Goal: Transaction & Acquisition: Purchase product/service

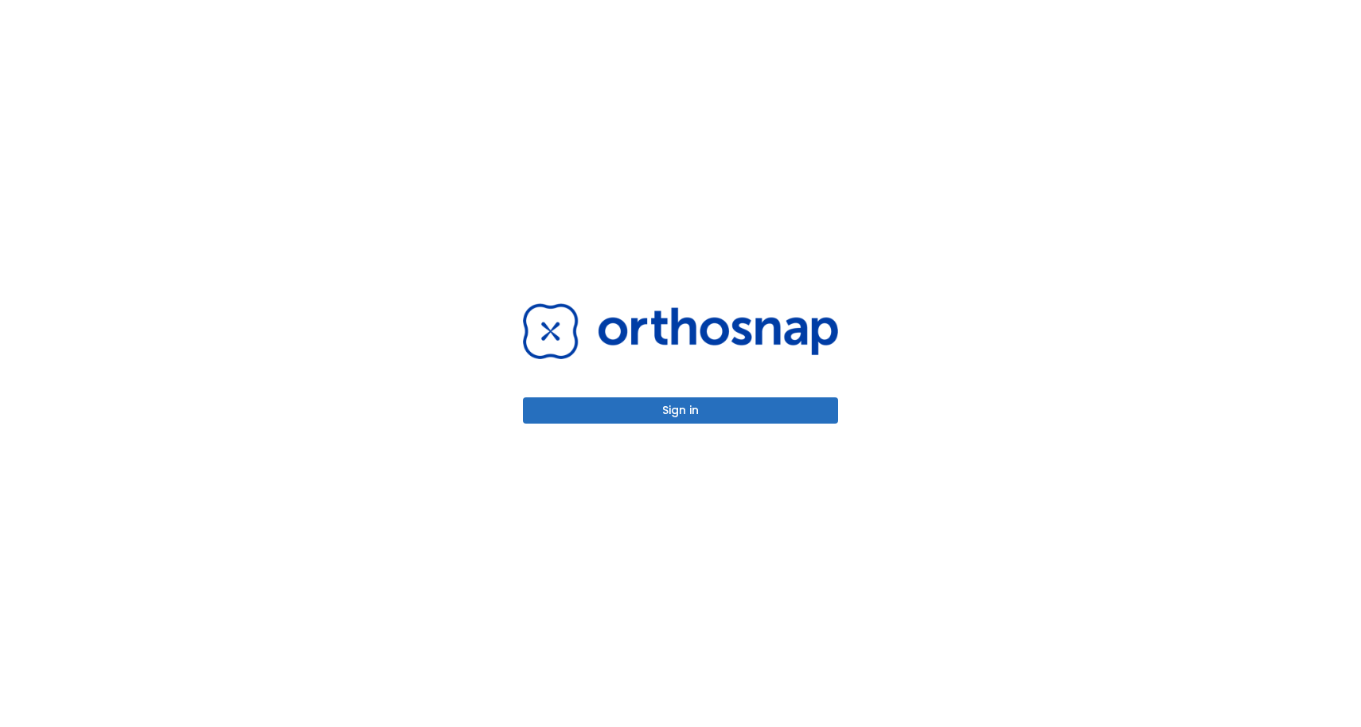
click at [675, 415] on button "Sign in" at bounding box center [680, 410] width 315 height 26
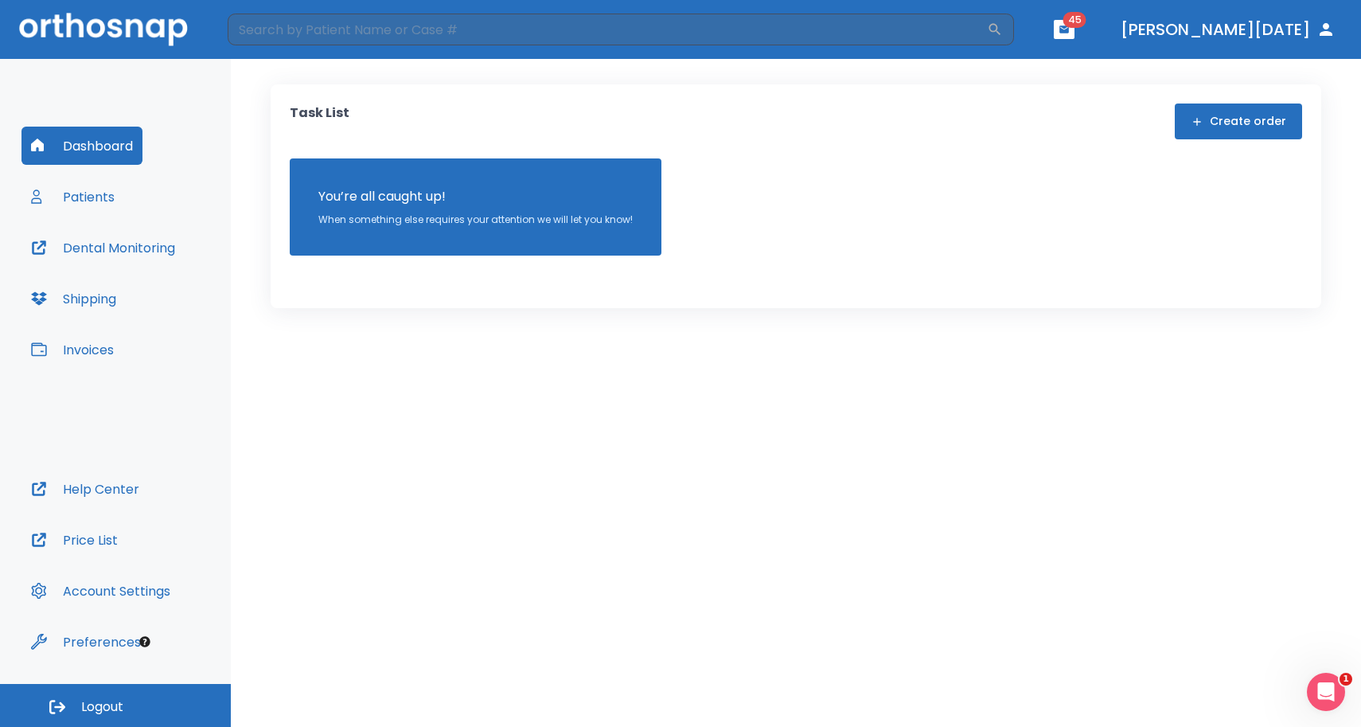
click at [60, 189] on button "Patients" at bounding box center [72, 196] width 103 height 38
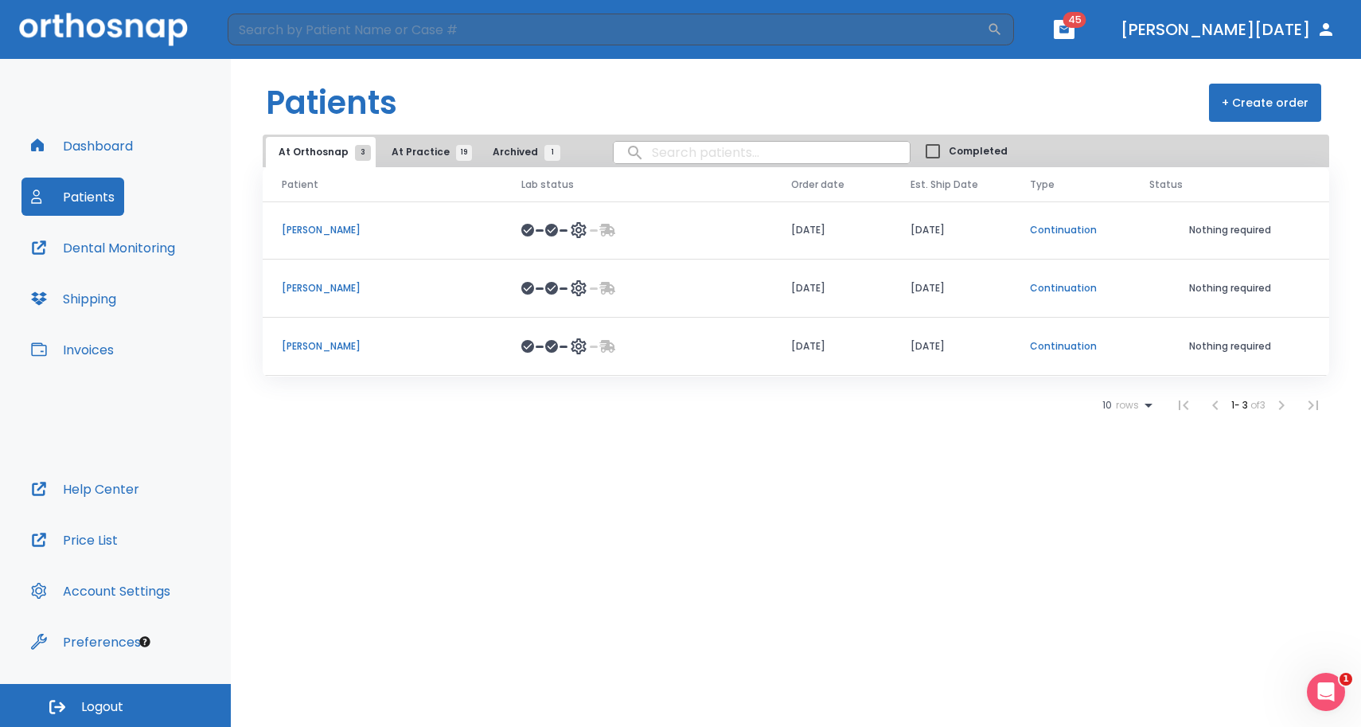
click at [422, 154] on span "At Practice 19" at bounding box center [428, 152] width 72 height 14
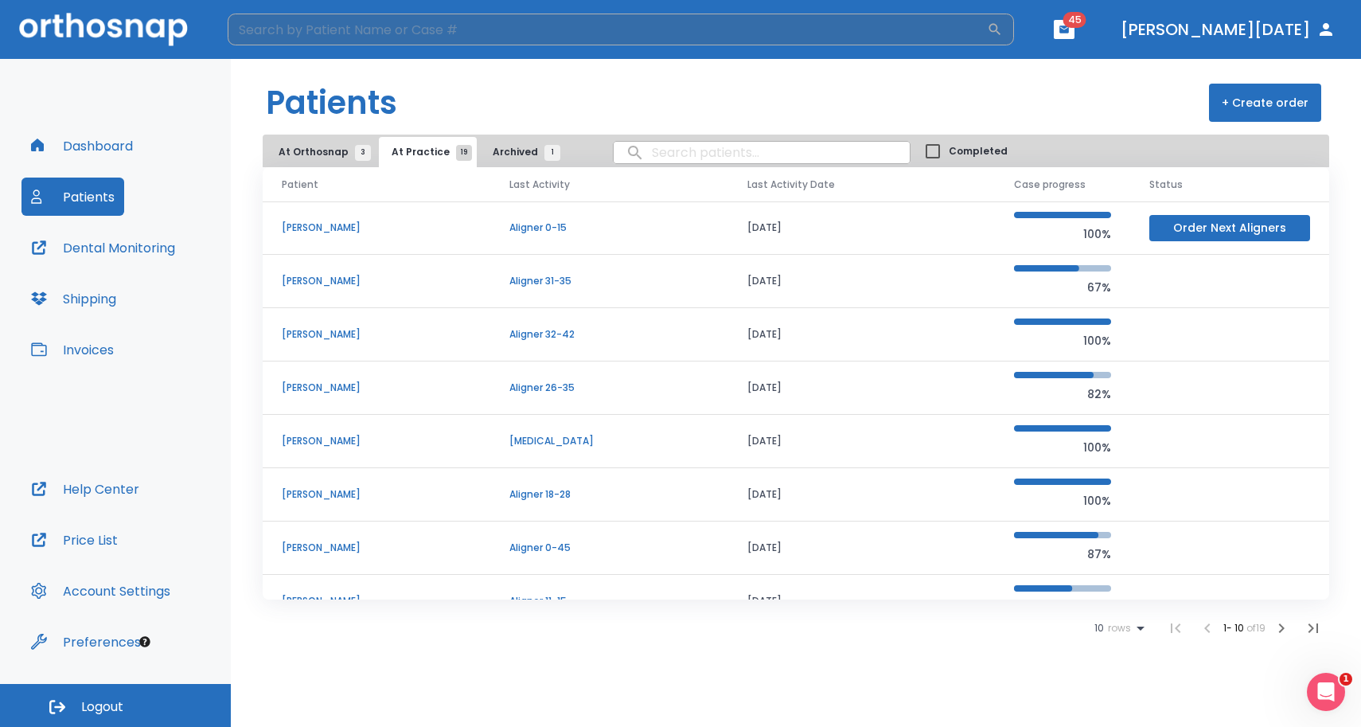
click at [439, 29] on input "search" at bounding box center [607, 30] width 759 height 32
type input "vis"
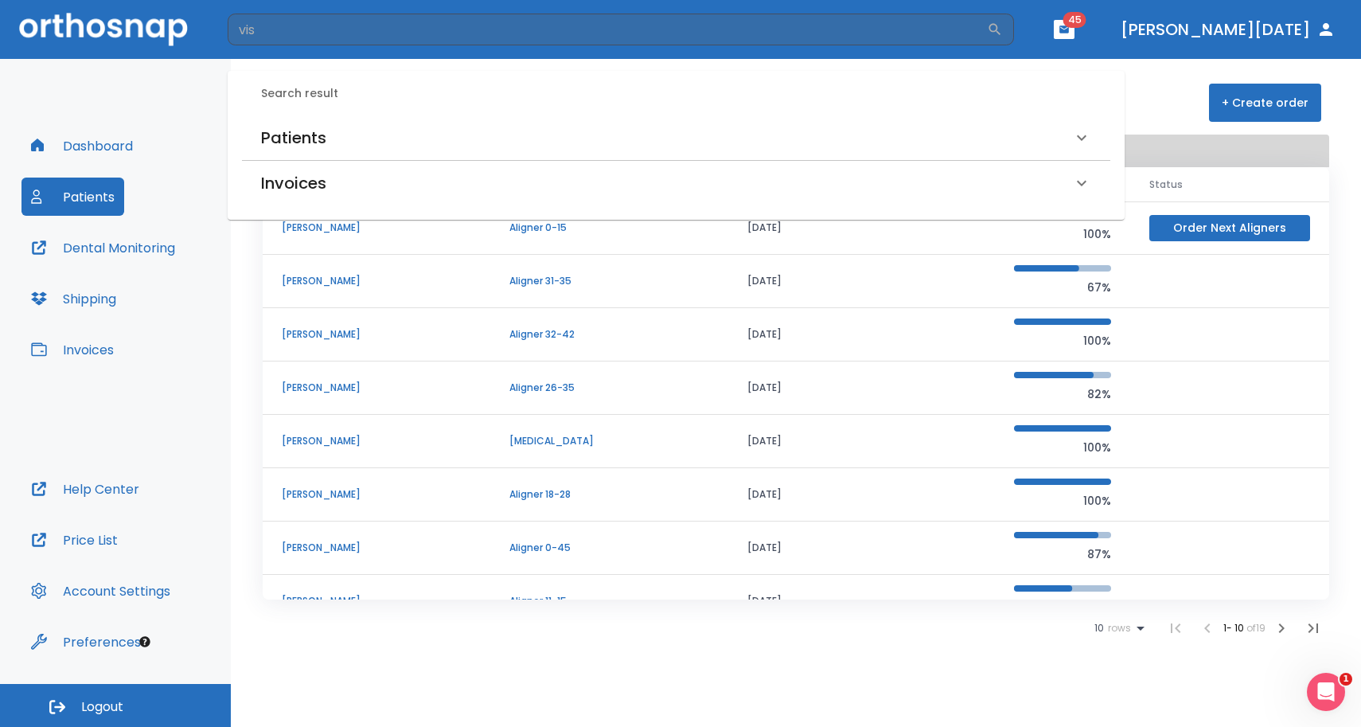
click at [306, 134] on h6 "Patients" at bounding box center [293, 137] width 65 height 25
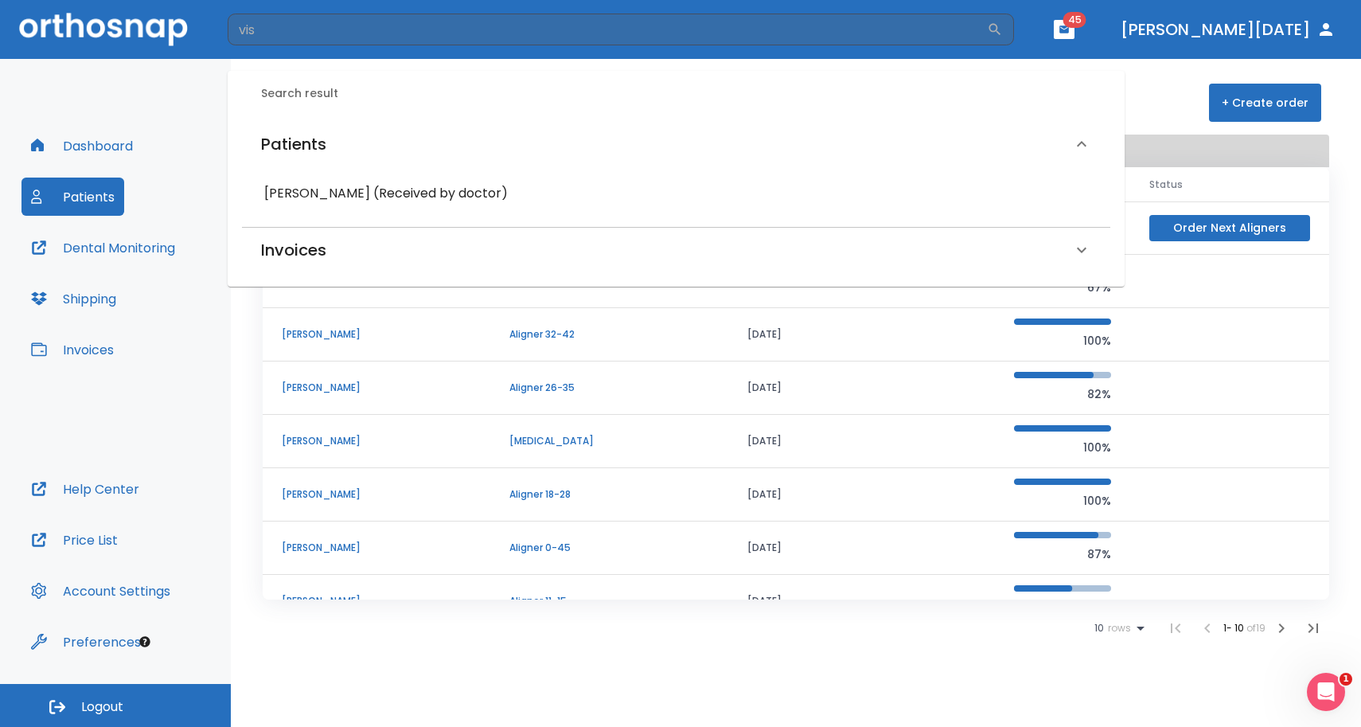
click at [299, 190] on h6 "[PERSON_NAME] (Received by doctor)" at bounding box center [676, 193] width 824 height 22
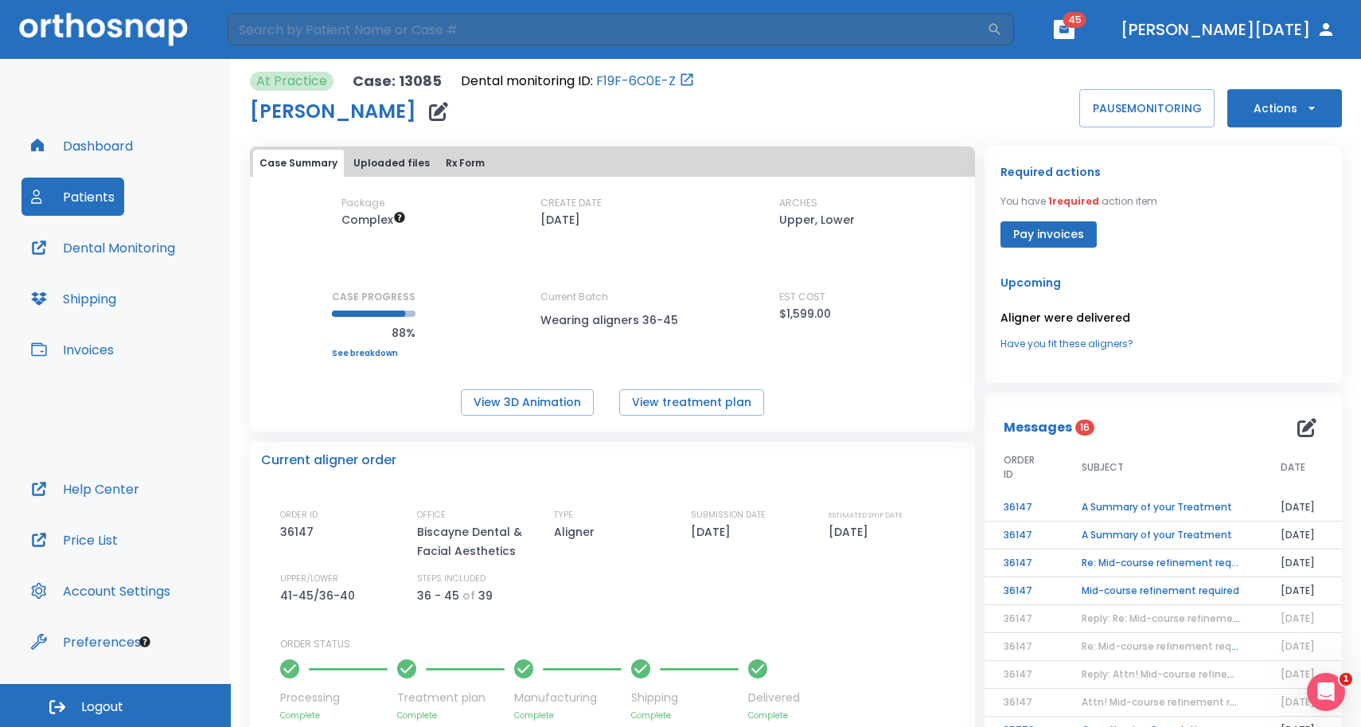
click at [1158, 506] on td "A Summary of your Treatment" at bounding box center [1161, 507] width 199 height 28
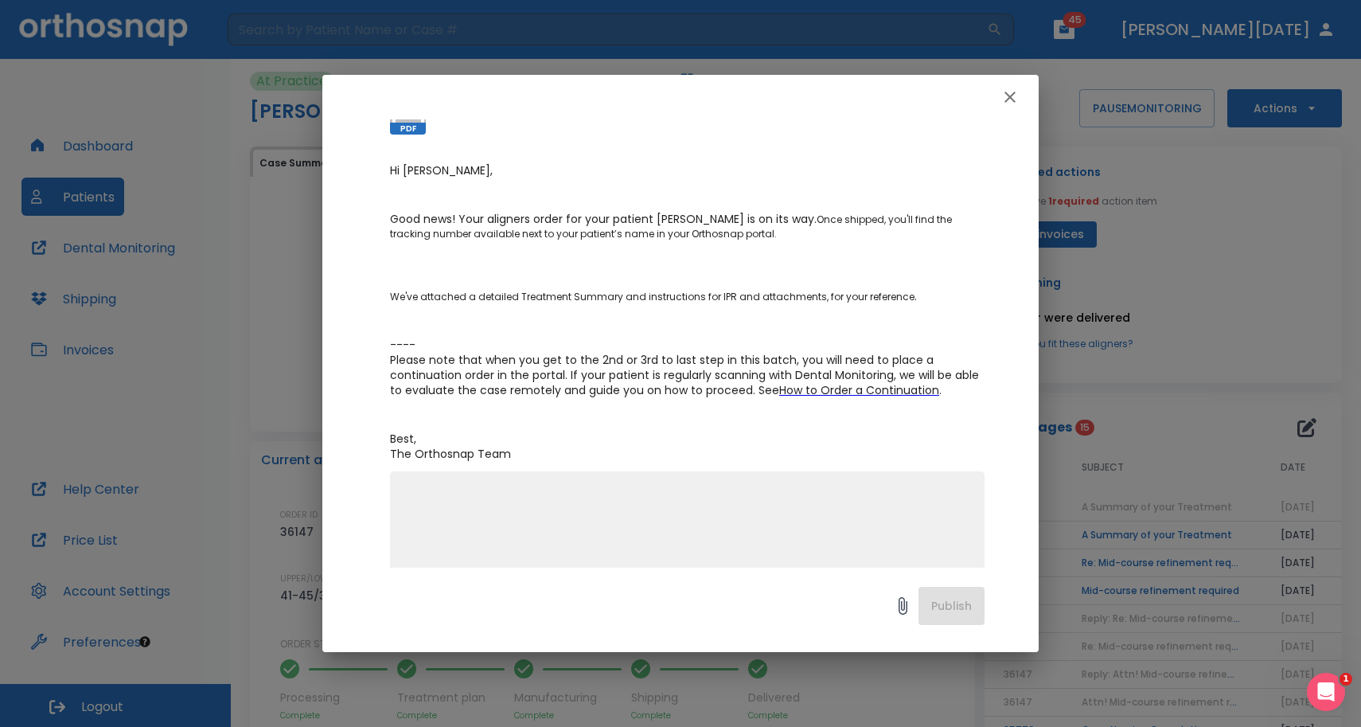
scroll to position [208, 0]
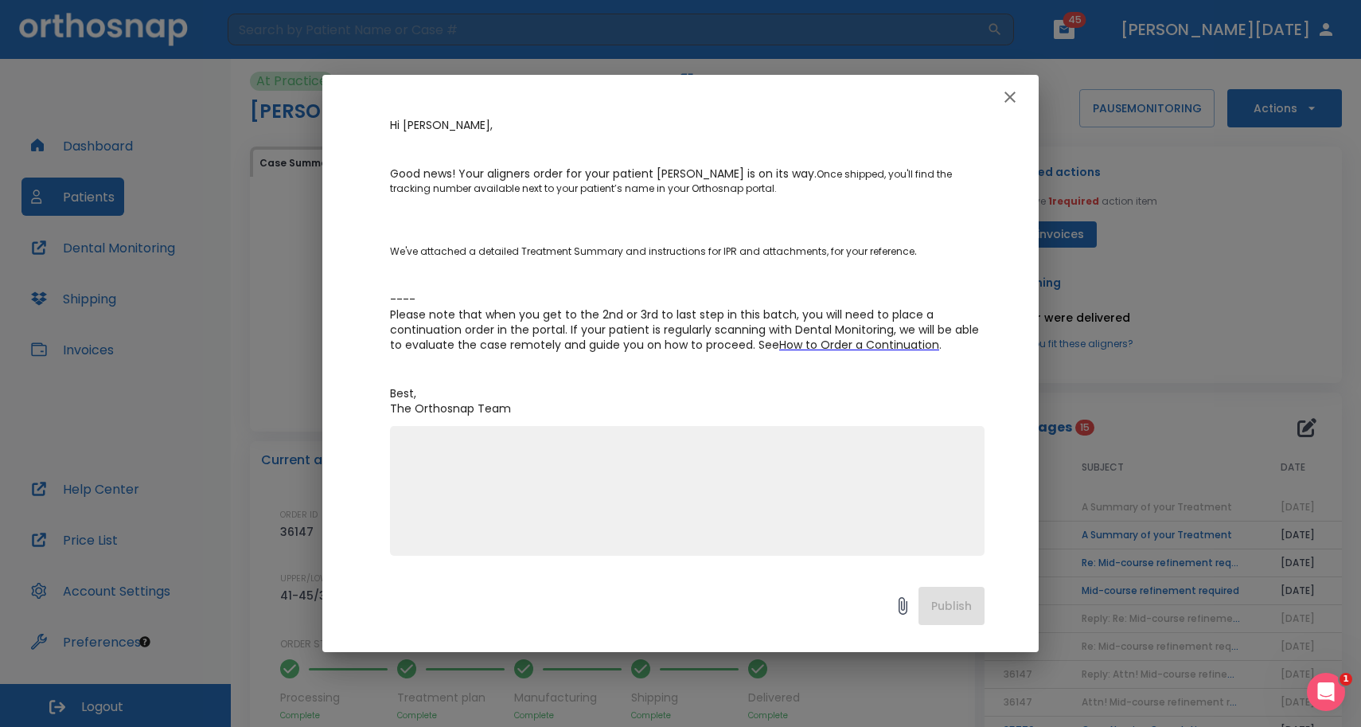
click at [1010, 84] on button "button" at bounding box center [1010, 97] width 32 height 32
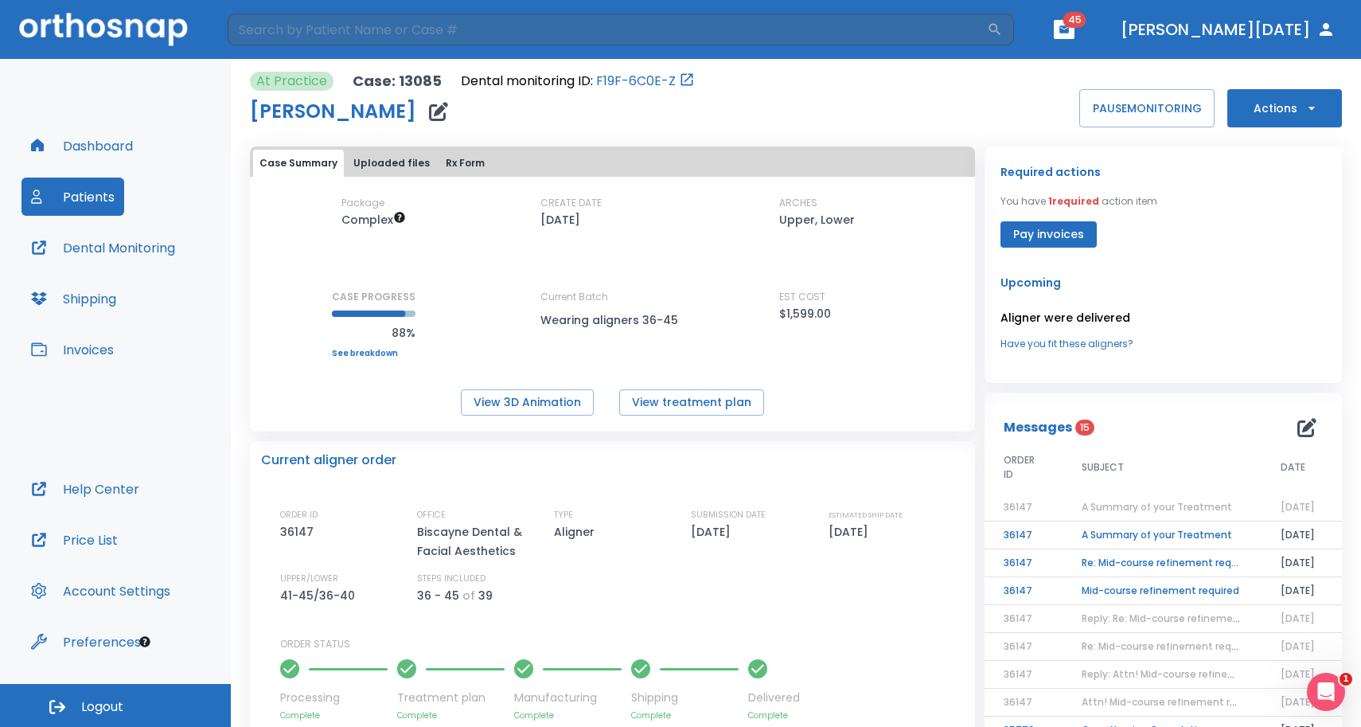
click at [1073, 540] on td "A Summary of your Treatment" at bounding box center [1161, 535] width 199 height 28
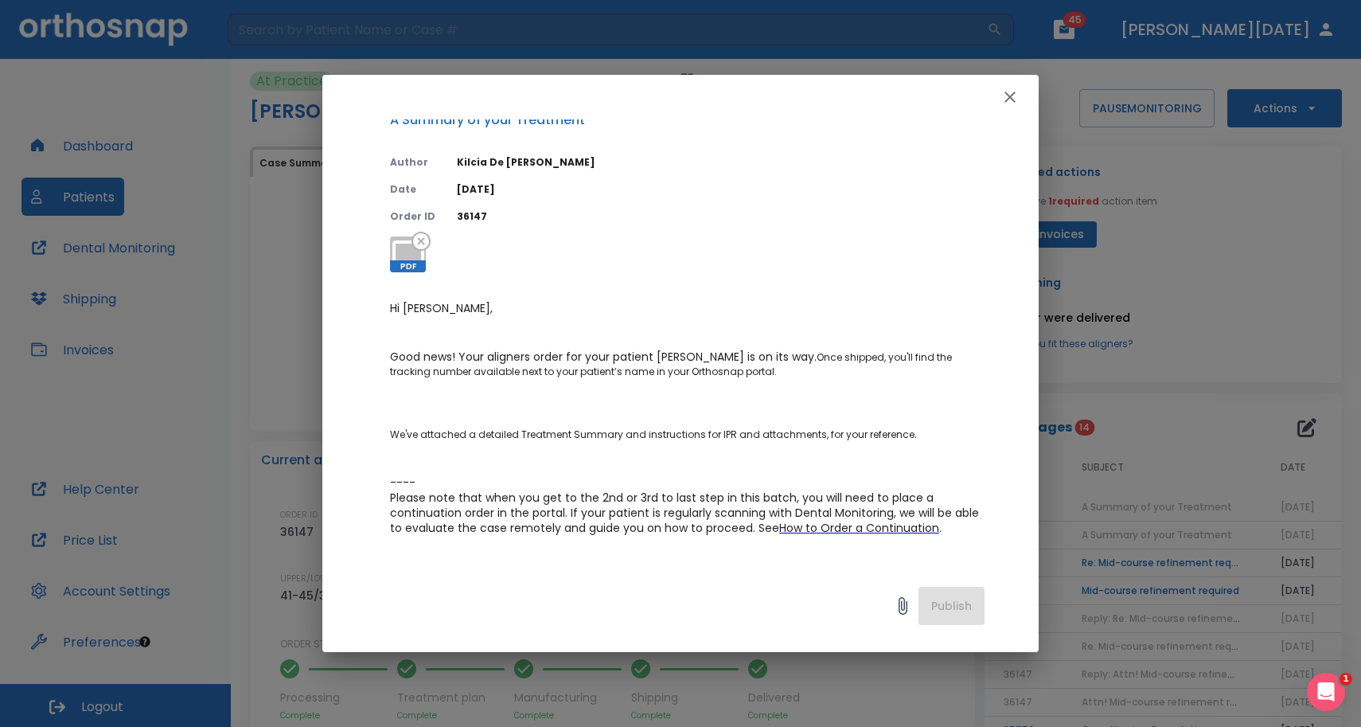
scroll to position [32, 0]
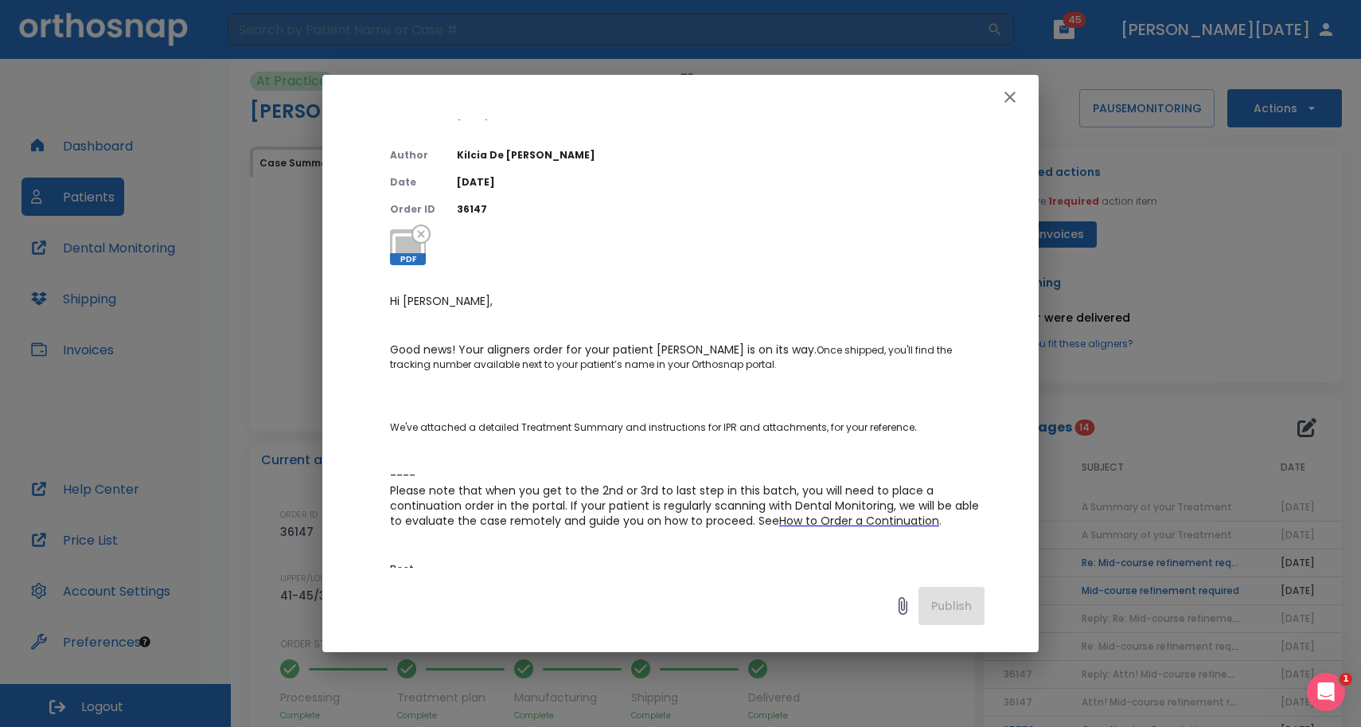
click at [1069, 380] on div "A Summary of your Treatment Author [PERSON_NAME][DEMOGRAPHIC_DATA] Date [DATE] …" at bounding box center [680, 363] width 1361 height 727
click at [1008, 106] on button "button" at bounding box center [1010, 97] width 32 height 32
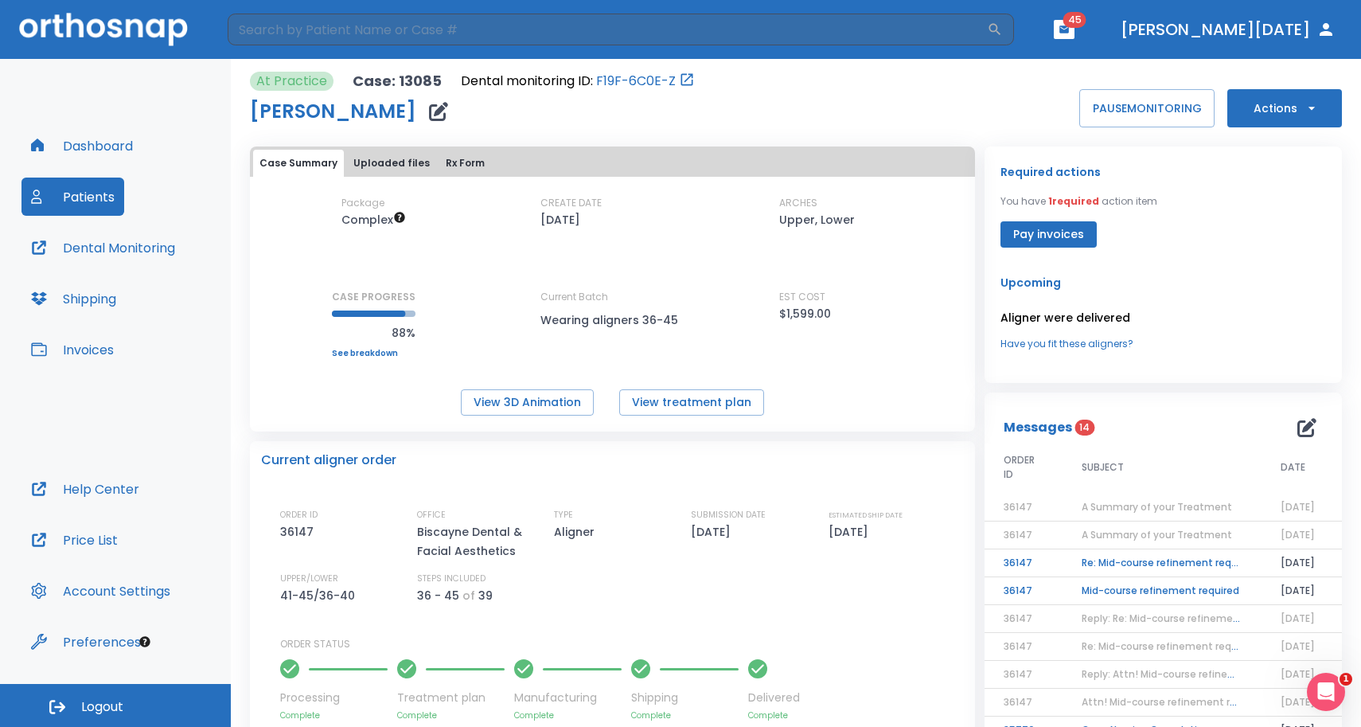
scroll to position [1, 0]
click at [1325, 108] on button "Actions" at bounding box center [1284, 107] width 115 height 38
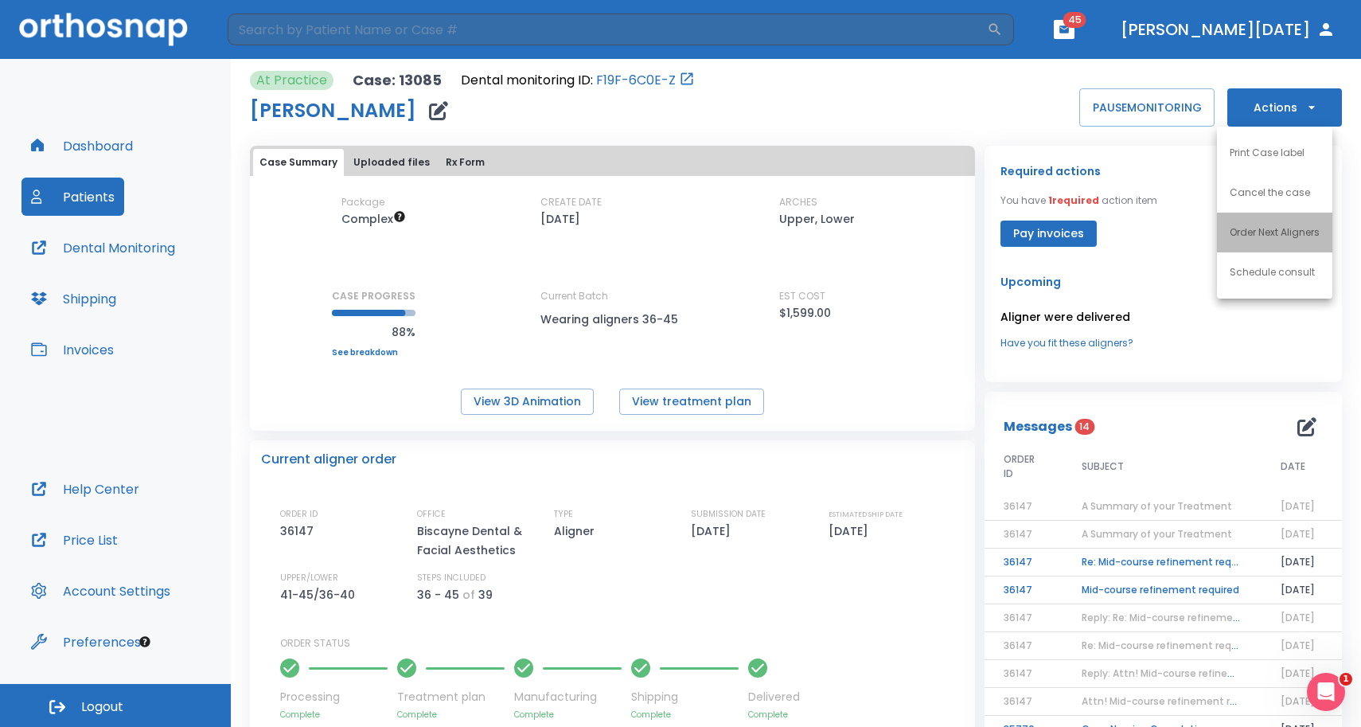
click at [1288, 228] on p "Order Next Aligners" at bounding box center [1275, 232] width 90 height 14
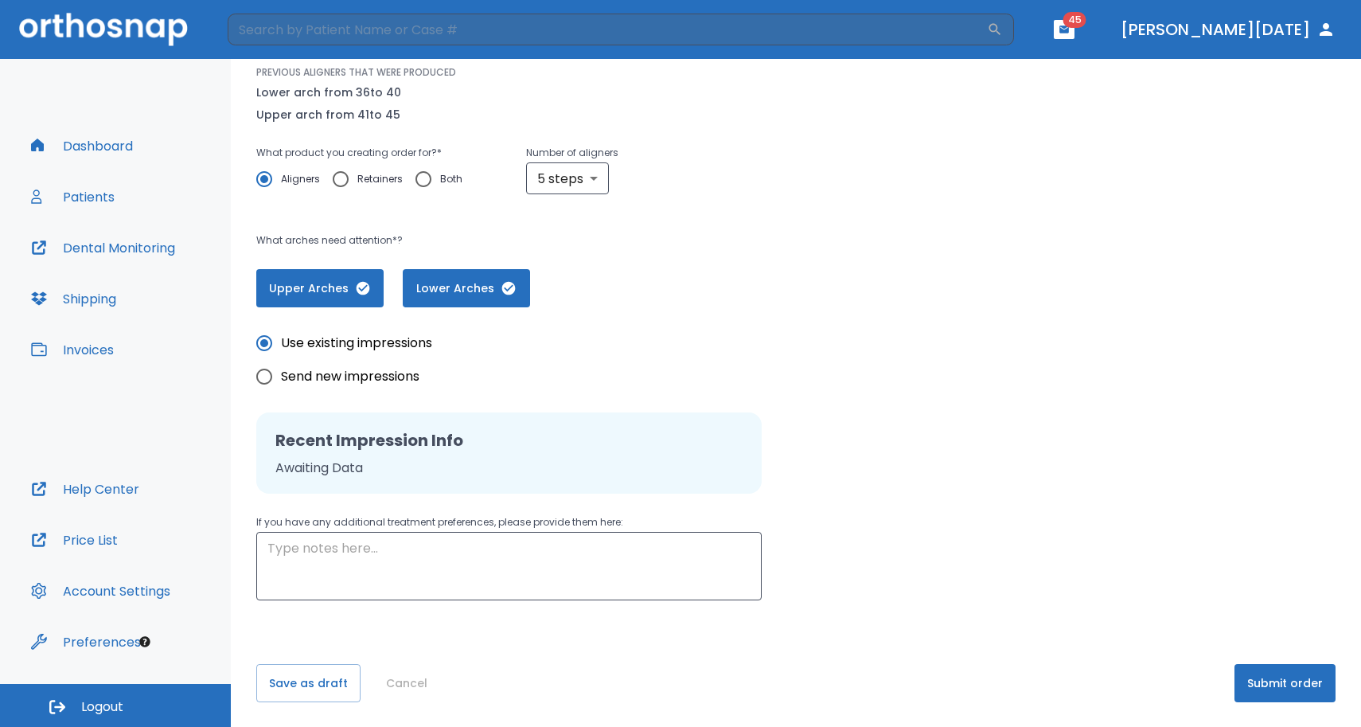
scroll to position [203, 0]
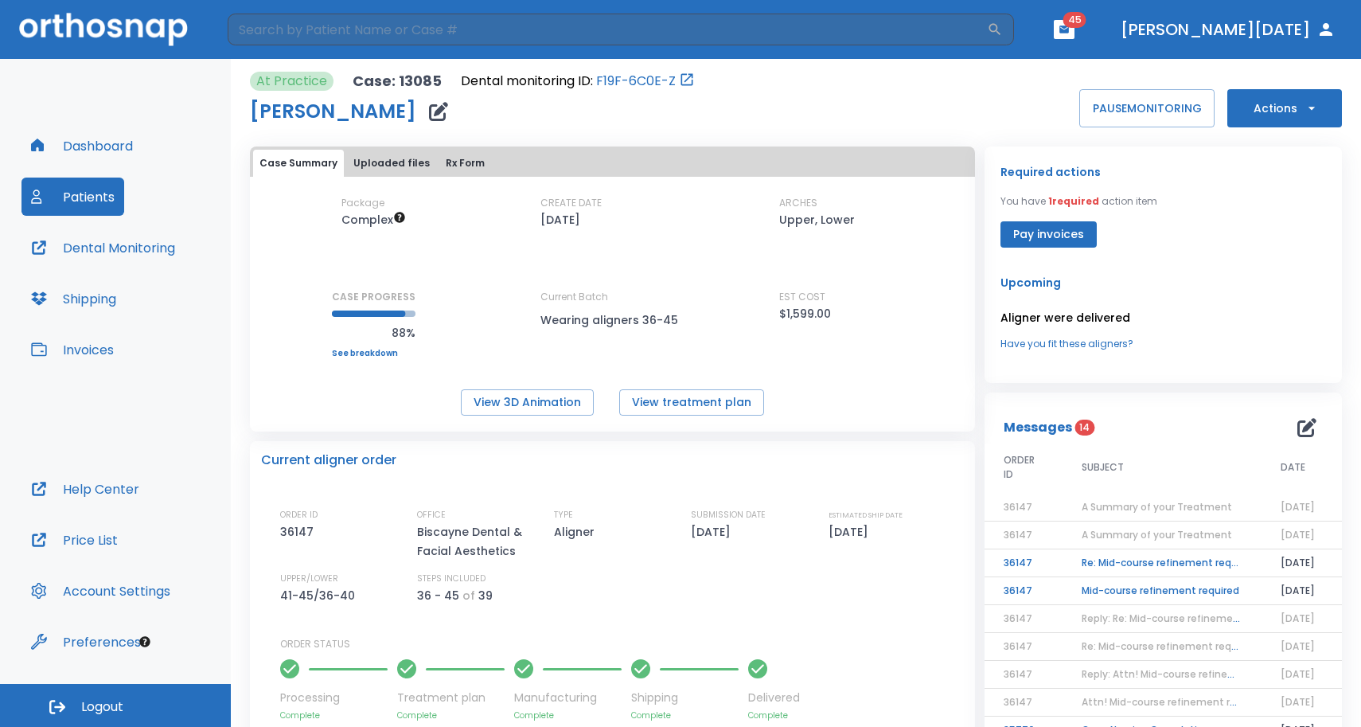
click at [364, 360] on div "Package Complex CREATE DATE [DATE] ARCHES Upper, Lower CASE PROGRESS 88% Upper …" at bounding box center [612, 306] width 725 height 220
click at [364, 353] on link "See breakdown" at bounding box center [374, 354] width 84 height 10
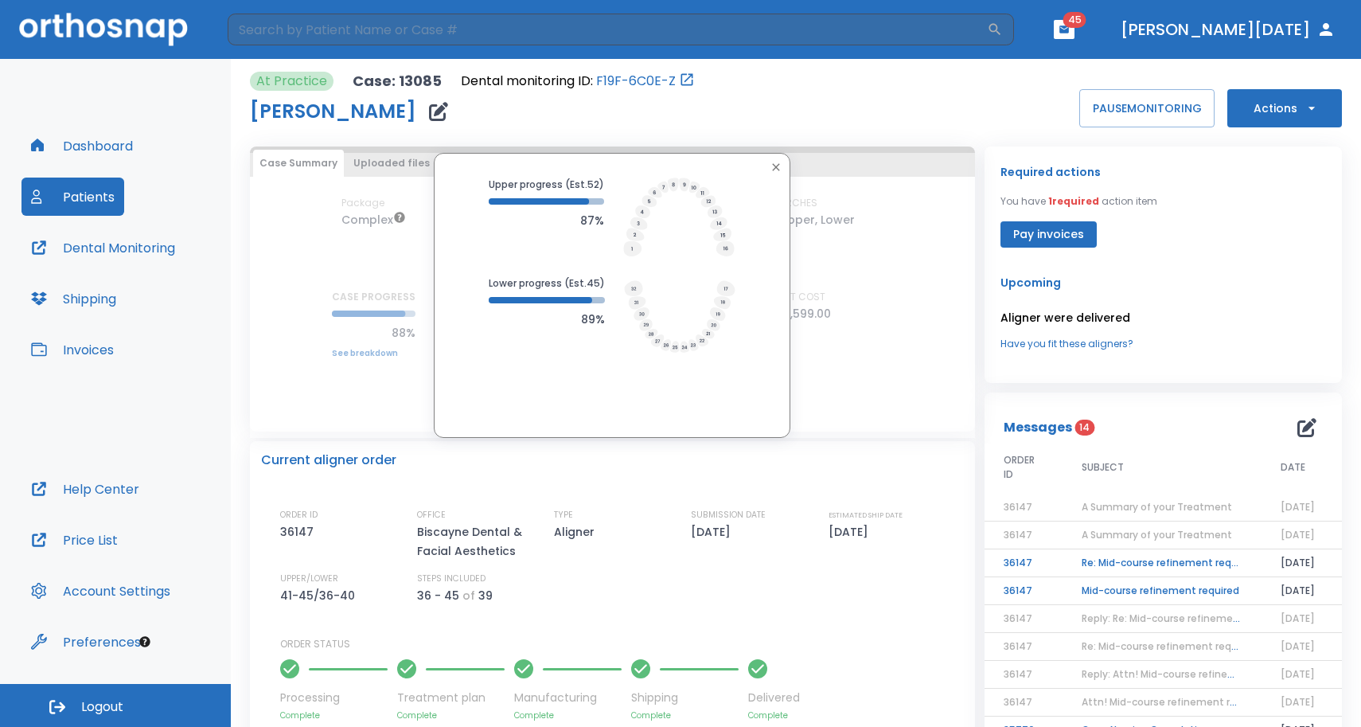
click at [381, 423] on div "Upper progress (Est. 52 ) 87% Lower progress (Est. 45 ) 89%" at bounding box center [612, 295] width 725 height 285
click at [778, 169] on icon "button" at bounding box center [776, 167] width 13 height 13
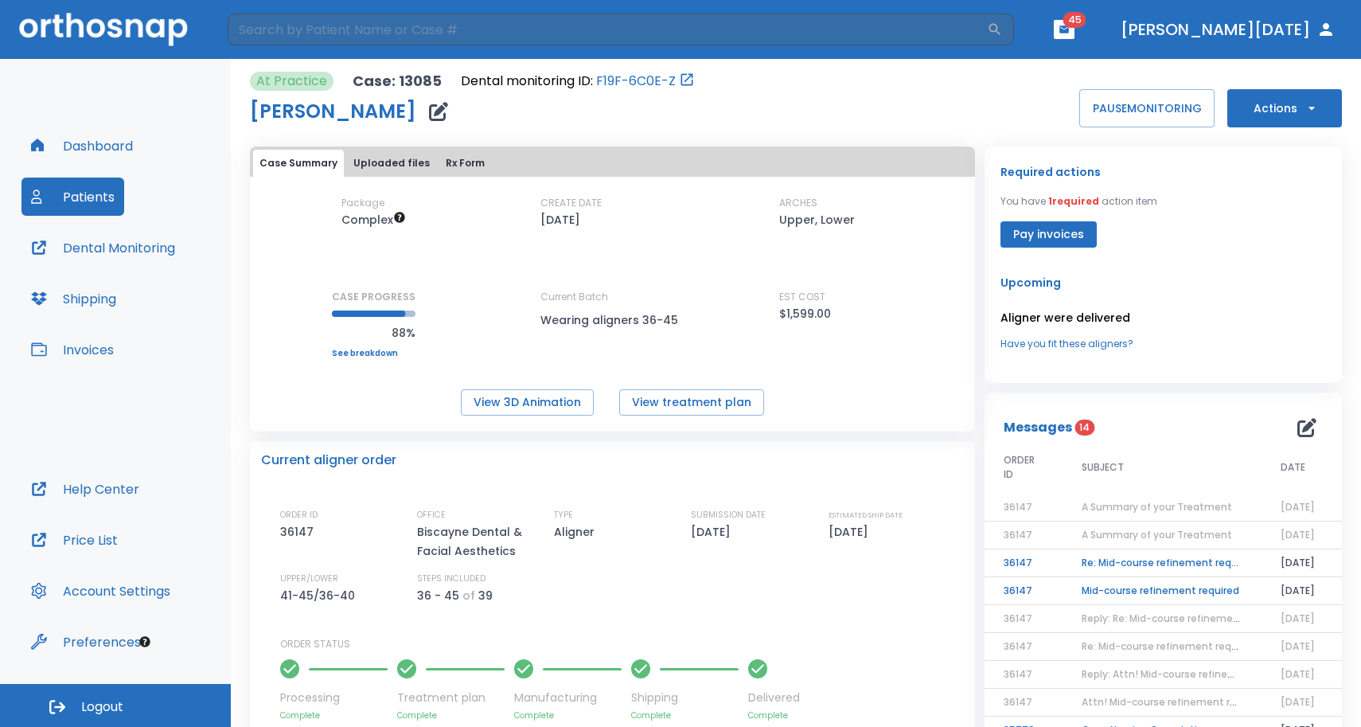
click at [160, 250] on button "Dental Monitoring" at bounding box center [102, 247] width 163 height 38
click at [1266, 107] on button "Actions" at bounding box center [1284, 108] width 115 height 38
click at [1243, 234] on p "Order Next Aligners" at bounding box center [1275, 233] width 90 height 14
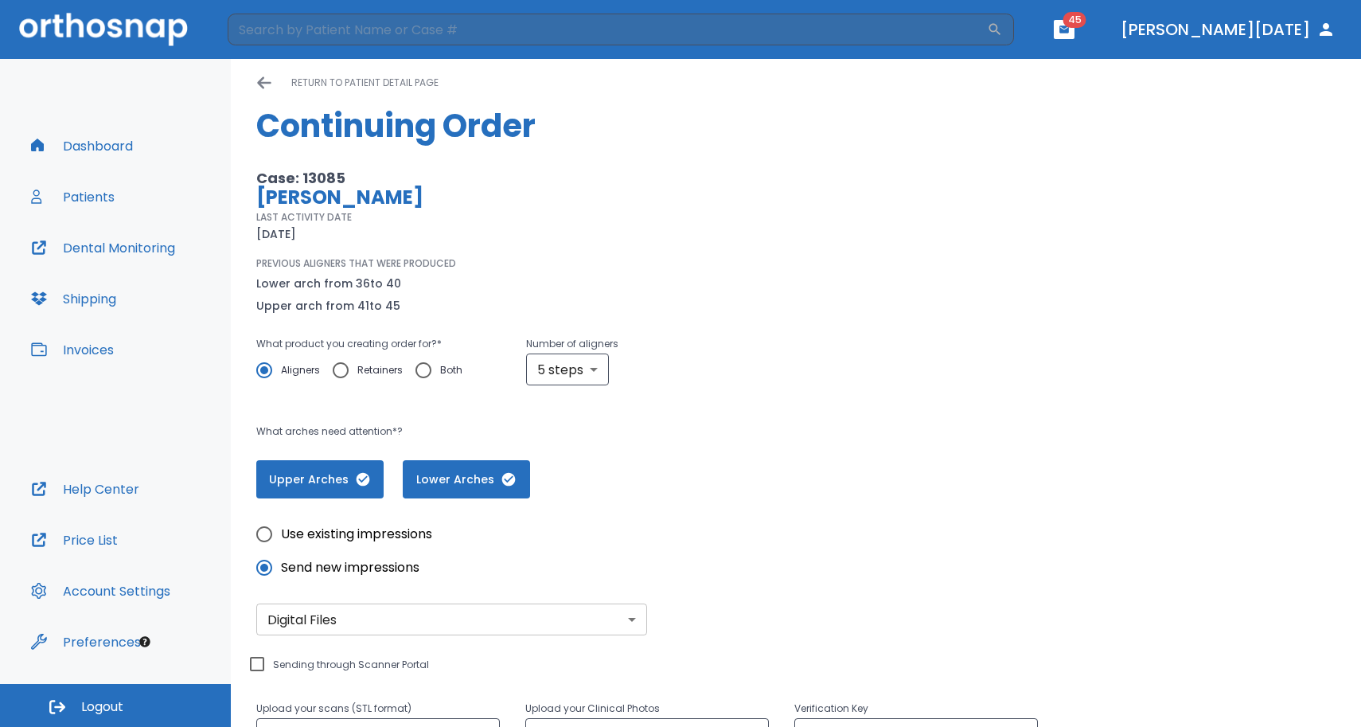
scroll to position [330, 0]
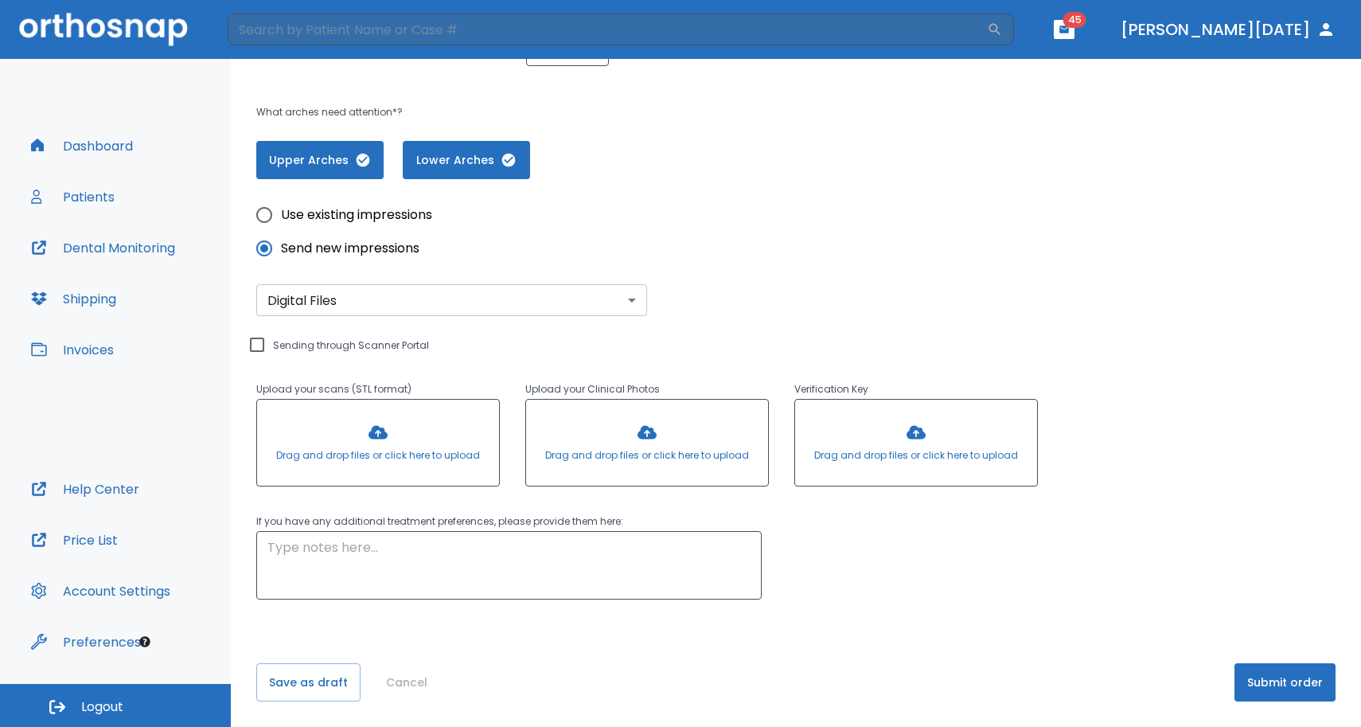
click at [328, 226] on label "Use existing impressions" at bounding box center [340, 214] width 185 height 33
click at [281, 226] on input "Use existing impressions" at bounding box center [264, 214] width 33 height 33
radio input "true"
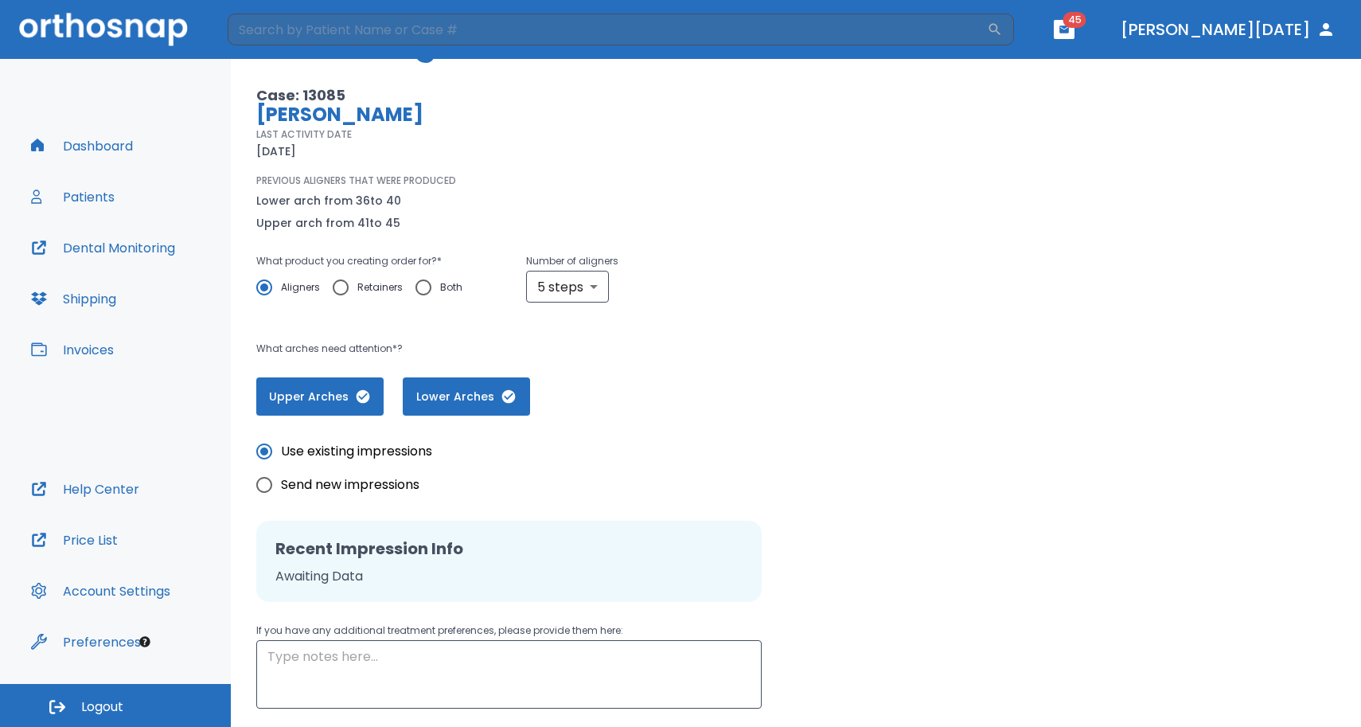
scroll to position [203, 0]
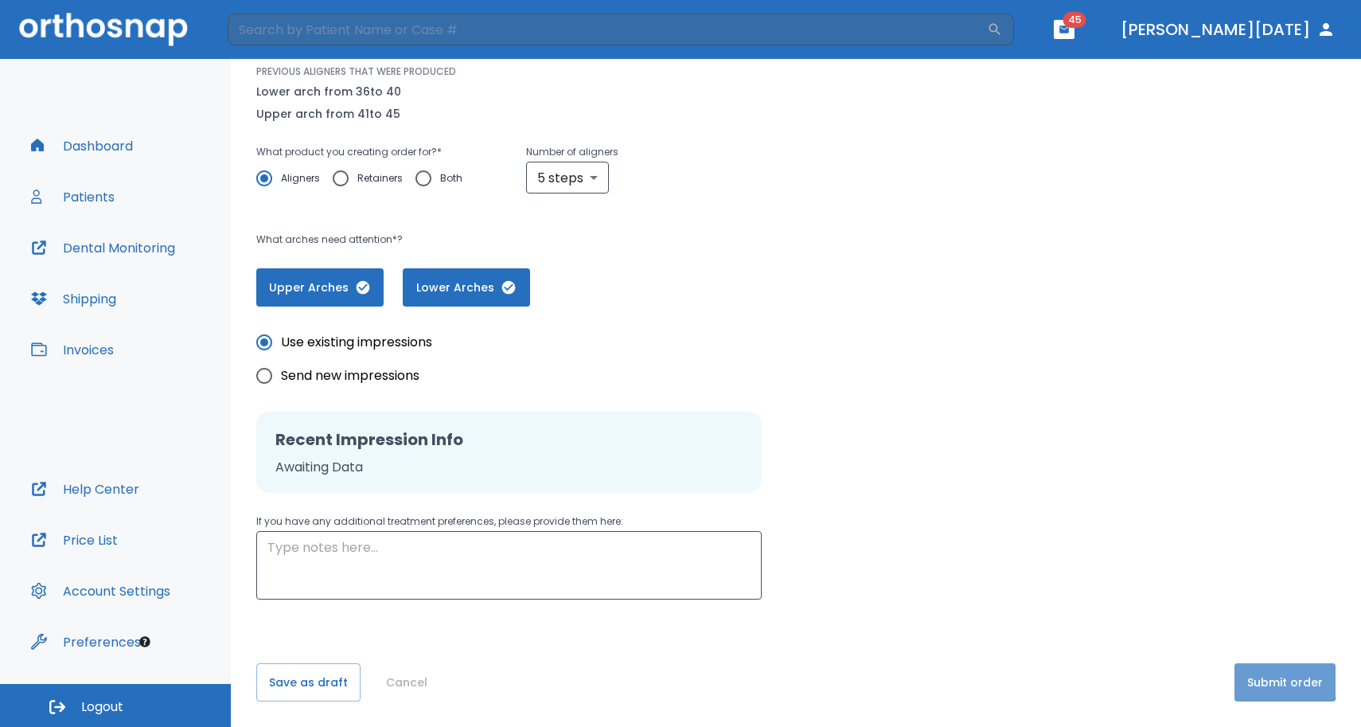
click at [1249, 680] on button "Submit order" at bounding box center [1284, 682] width 101 height 38
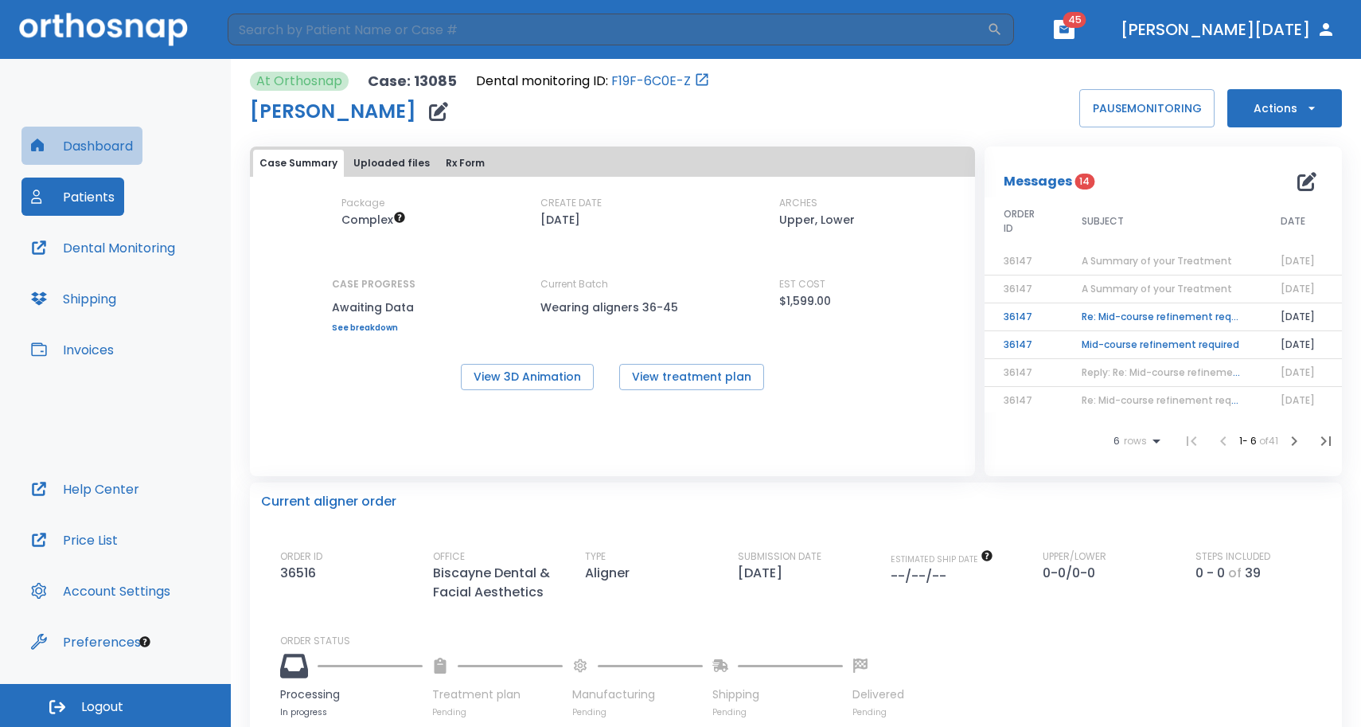
click at [84, 138] on button "Dashboard" at bounding box center [81, 146] width 121 height 38
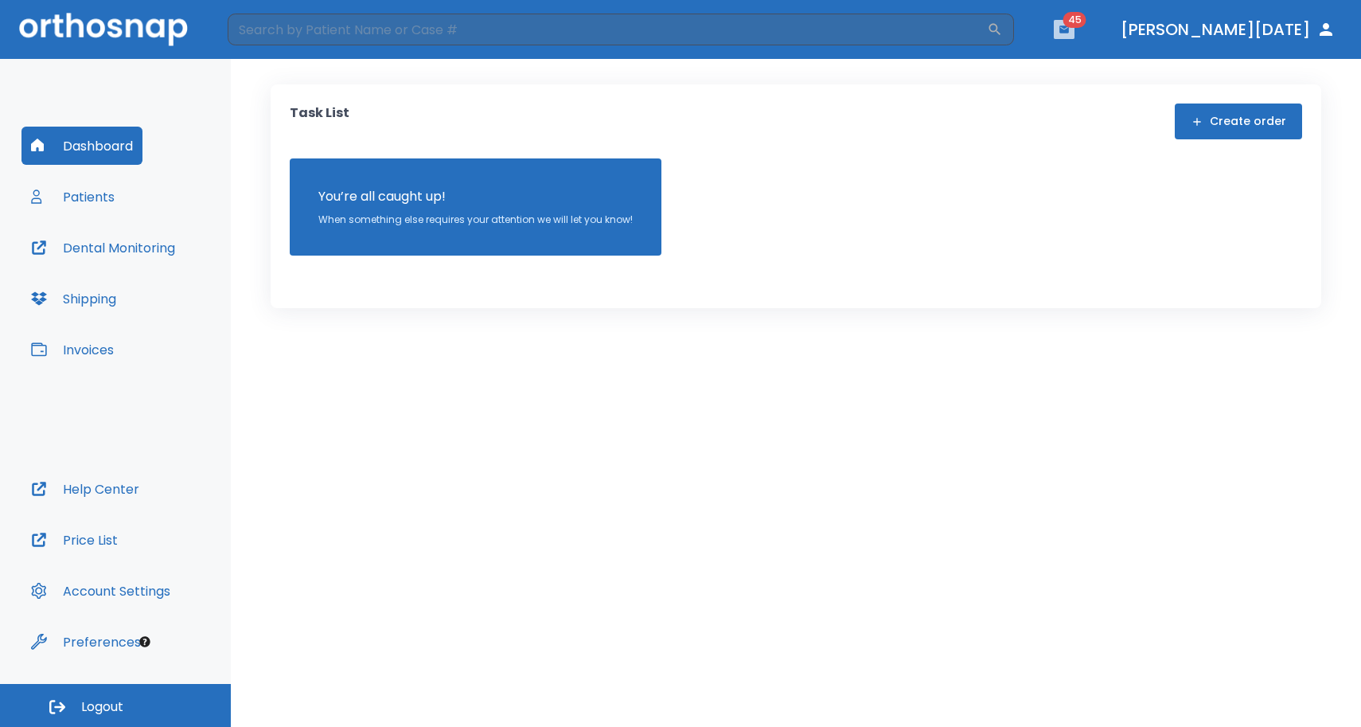
click at [1070, 28] on icon "button" at bounding box center [1063, 29] width 11 height 11
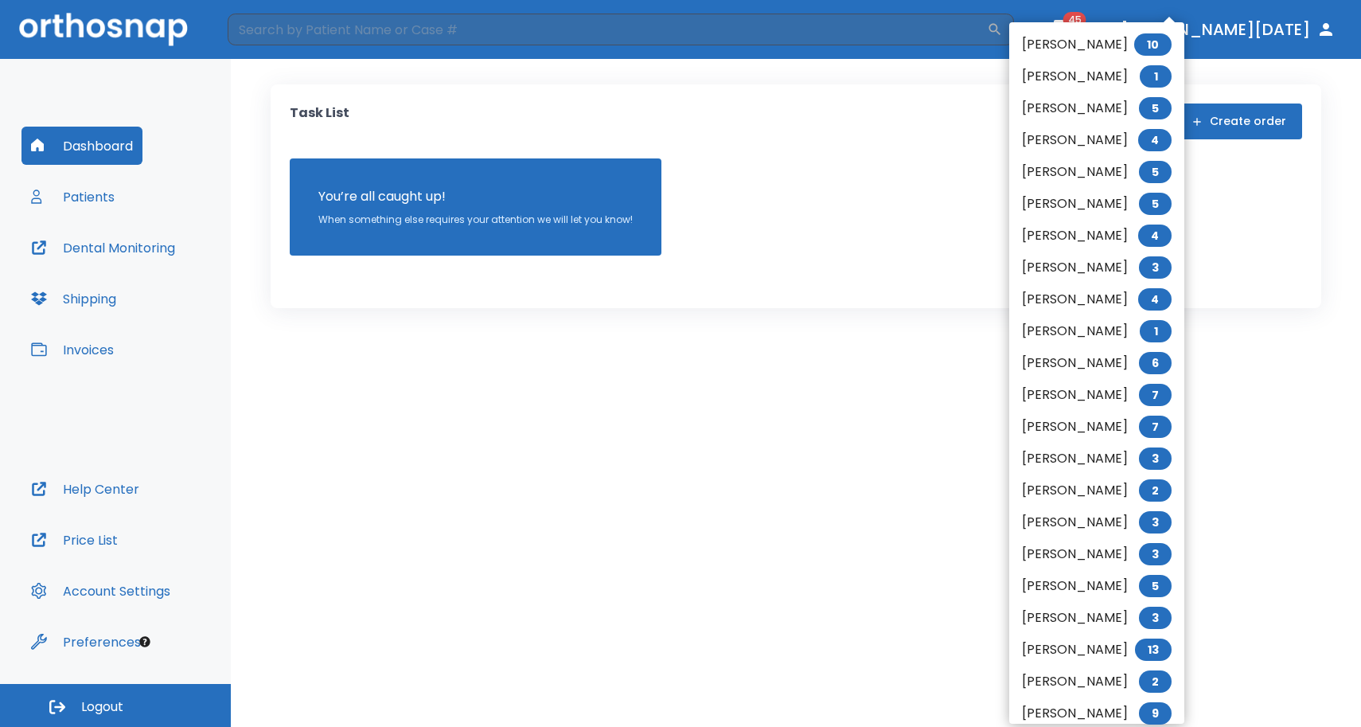
click at [1141, 52] on span "10" at bounding box center [1152, 44] width 37 height 22
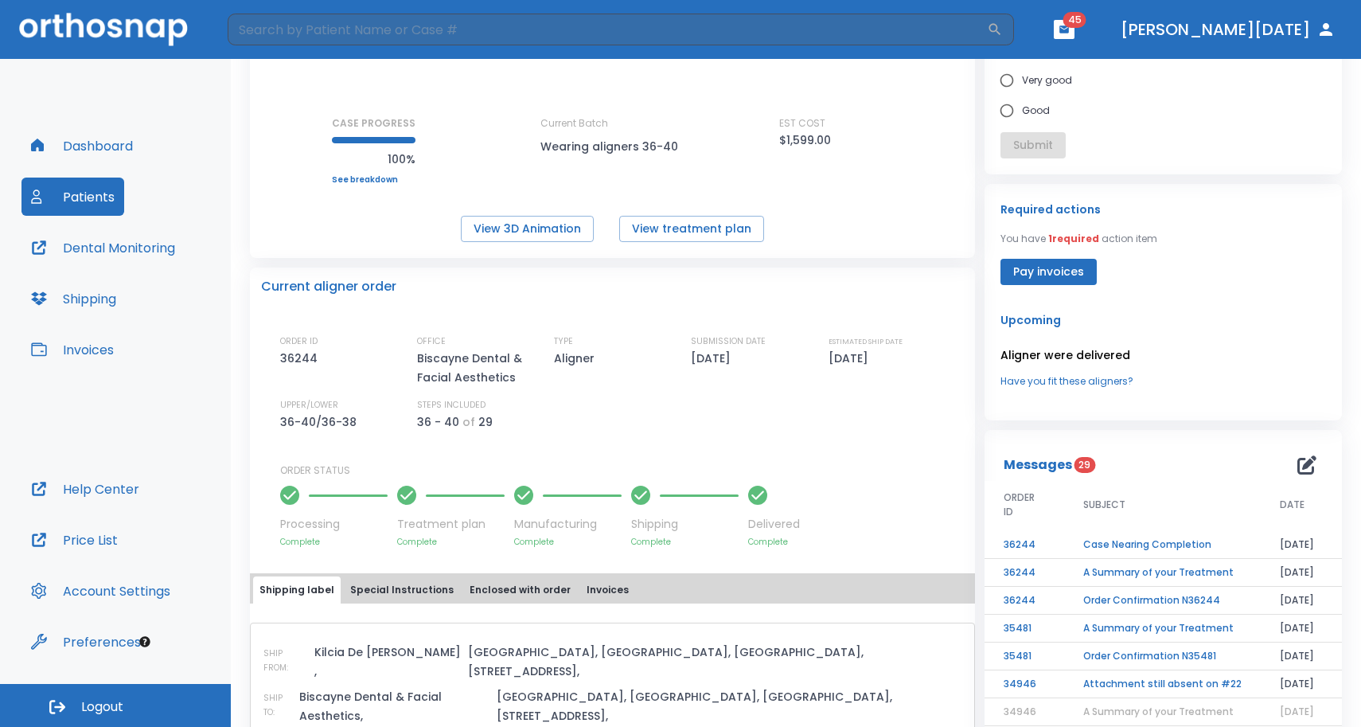
scroll to position [107, 0]
